Goal: Task Accomplishment & Management: Use online tool/utility

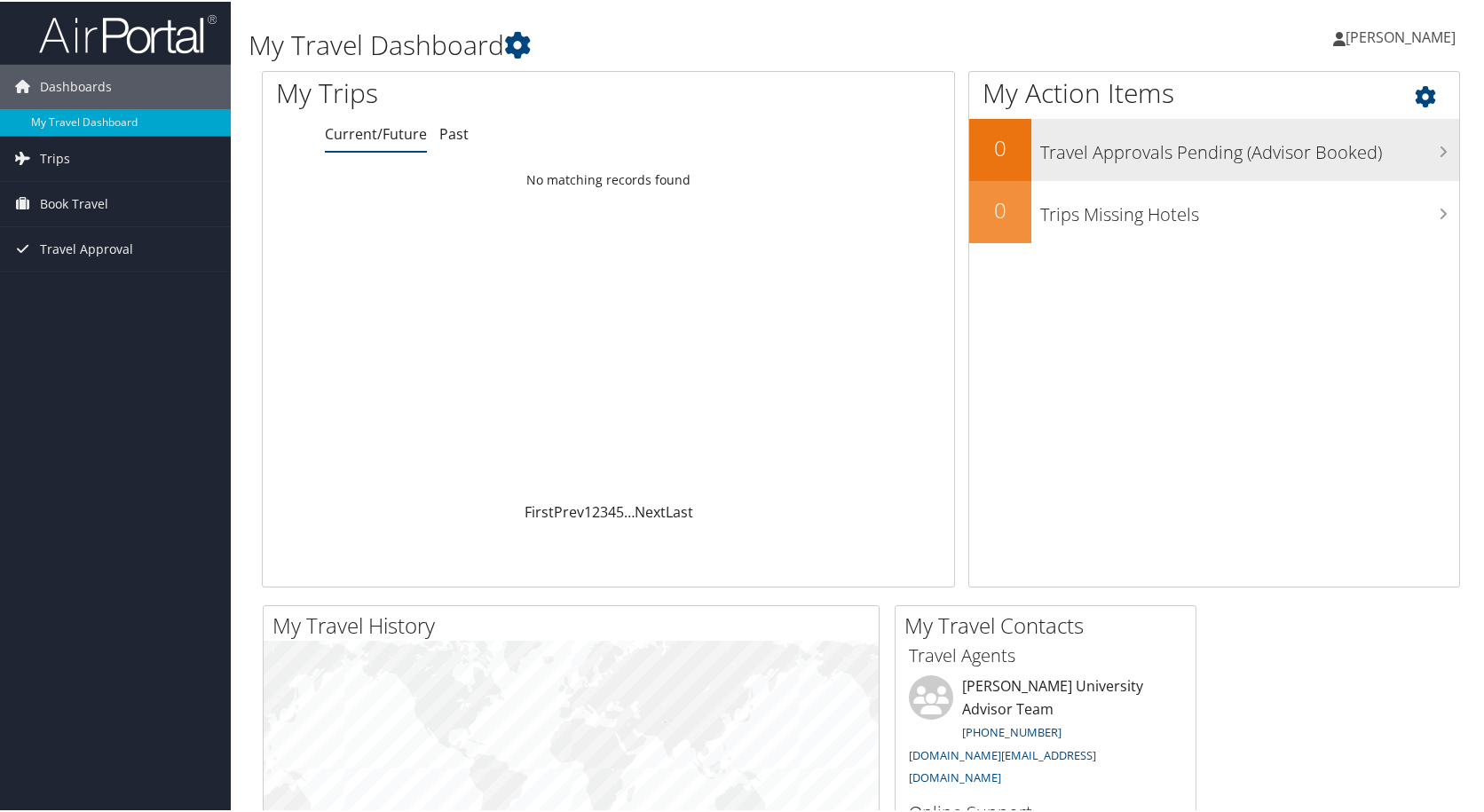
click at [1336, 144] on h3 "Travel Approvals Pending (Advisor Booked)" at bounding box center [1249, 146] width 419 height 33
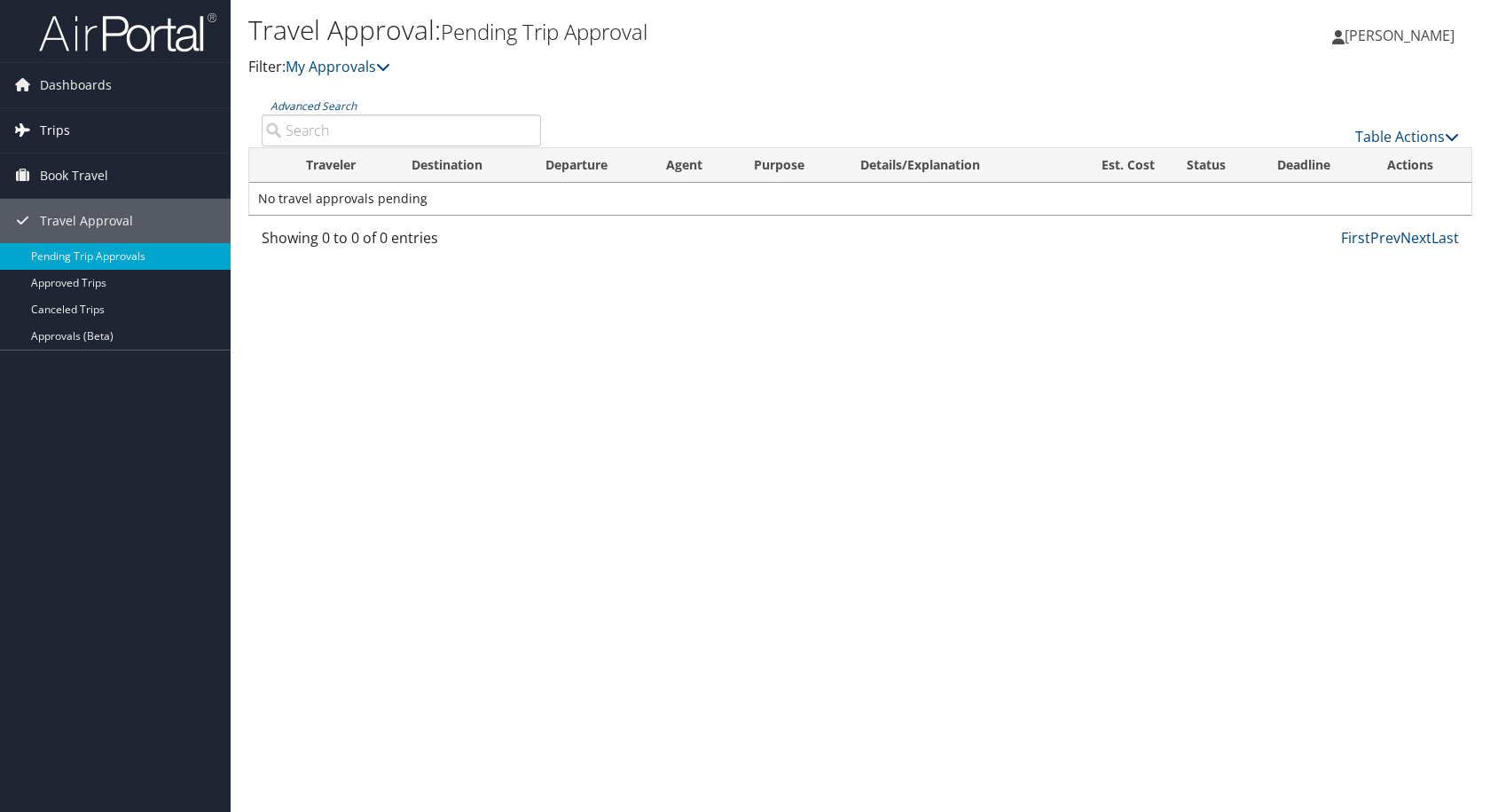
click at [60, 123] on span "Trips" at bounding box center [54, 130] width 30 height 44
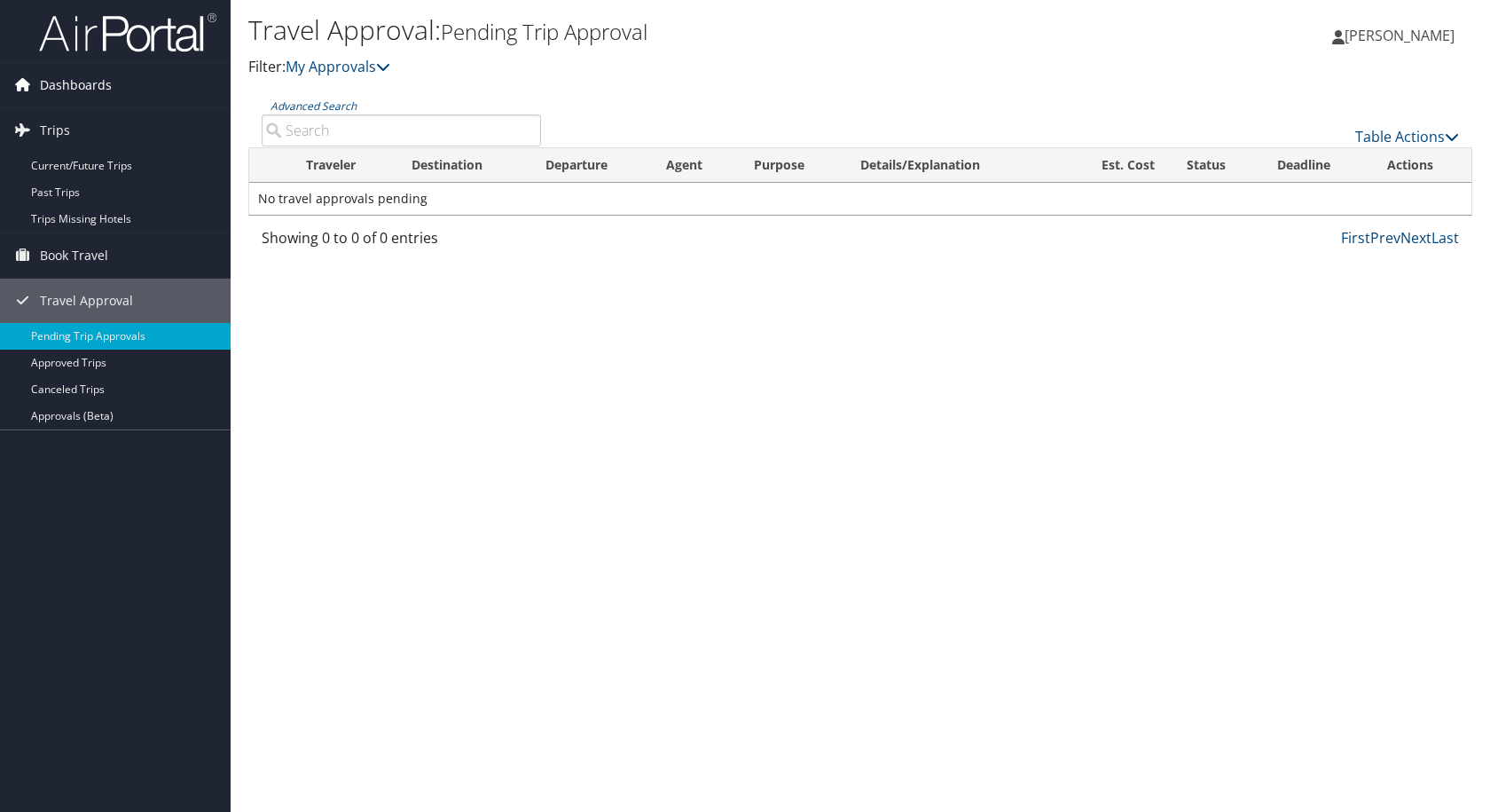
click at [62, 87] on span "Dashboards" at bounding box center [75, 85] width 72 height 44
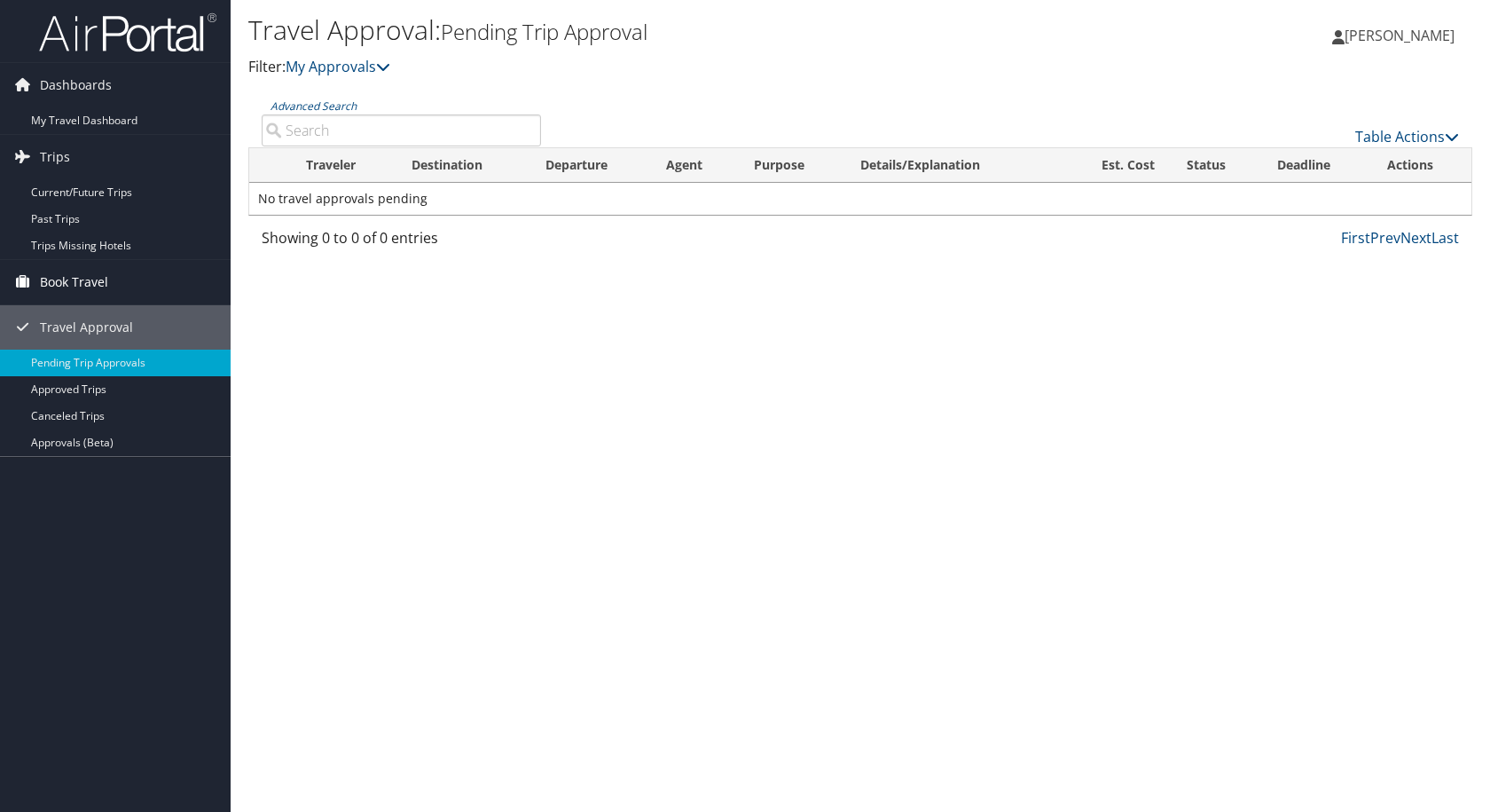
click at [55, 280] on span "Book Travel" at bounding box center [73, 282] width 68 height 44
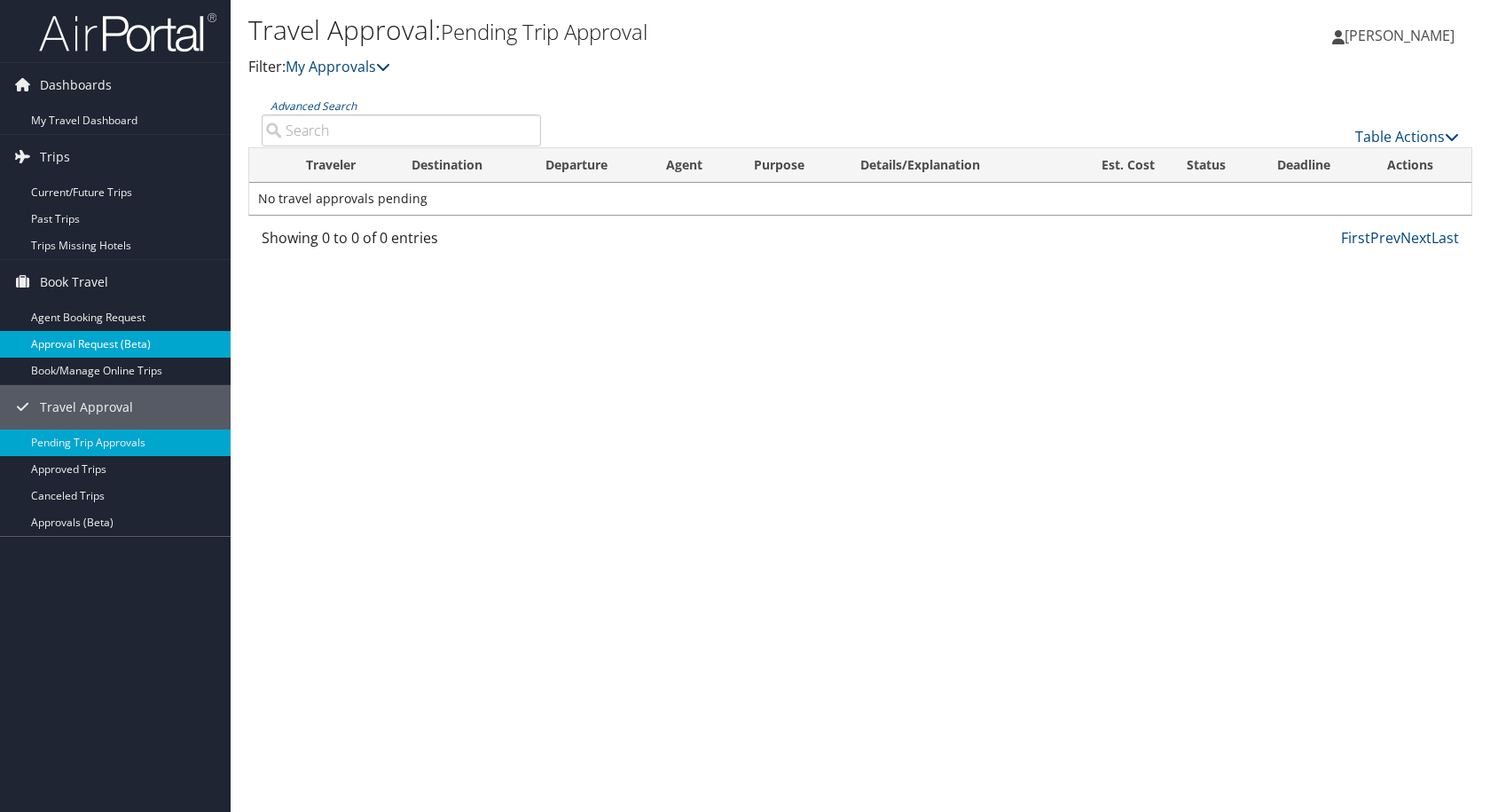
click at [34, 346] on link "Approval Request (Beta)" at bounding box center [115, 344] width 231 height 26
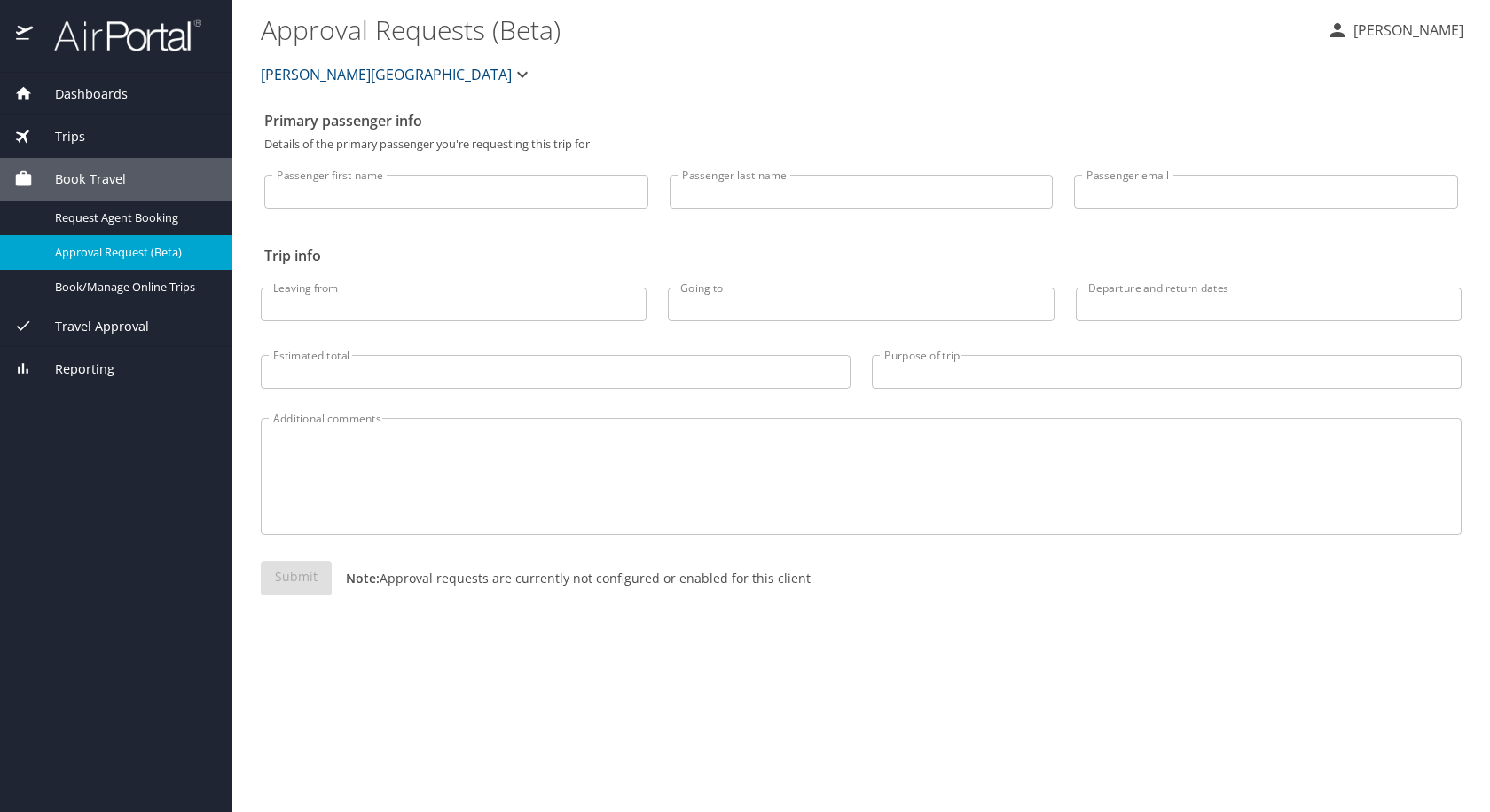
click at [106, 135] on div "Trips" at bounding box center [116, 137] width 204 height 20
